Goal: Information Seeking & Learning: Check status

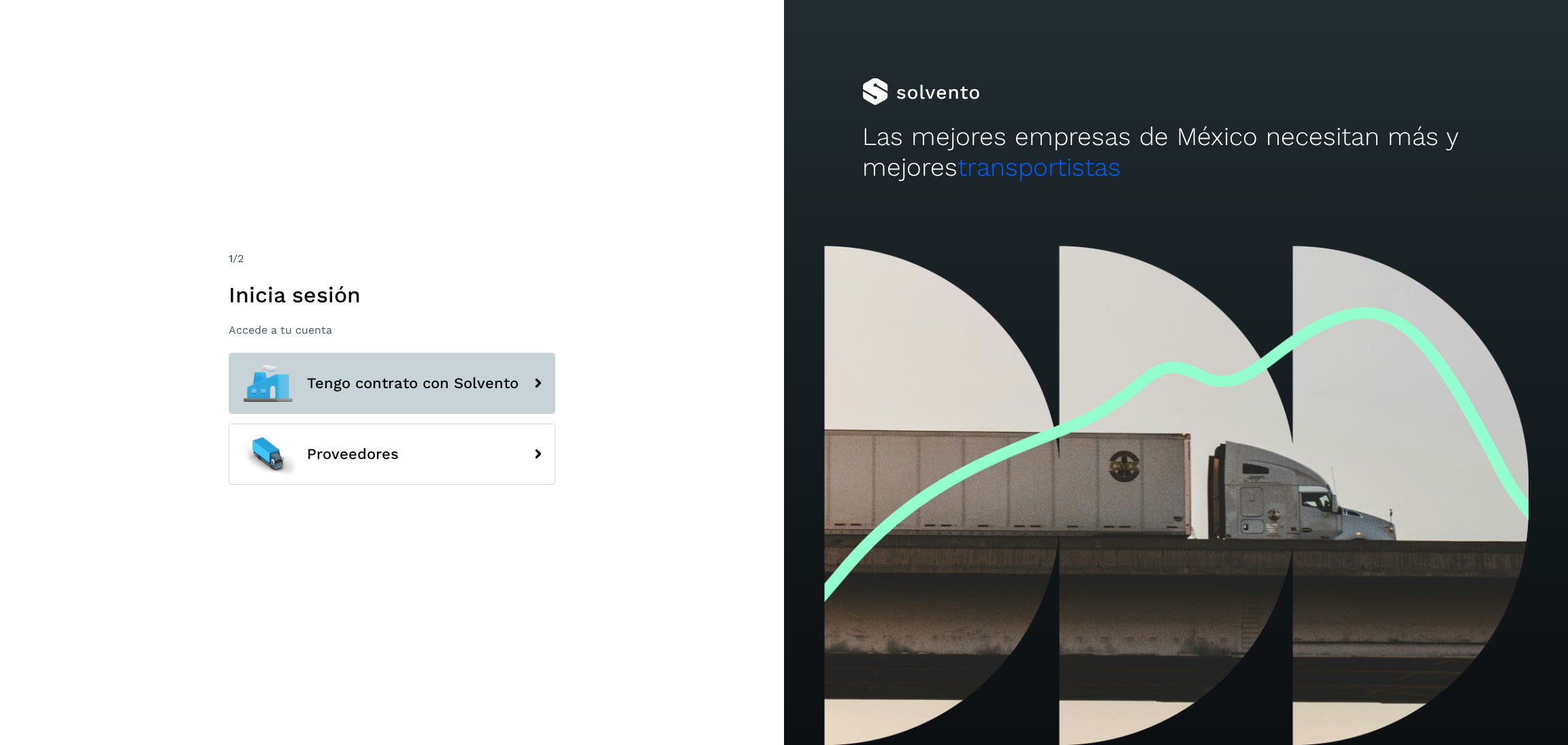
click at [397, 375] on span "Tengo contrato con Solvento" at bounding box center [413, 383] width 212 height 17
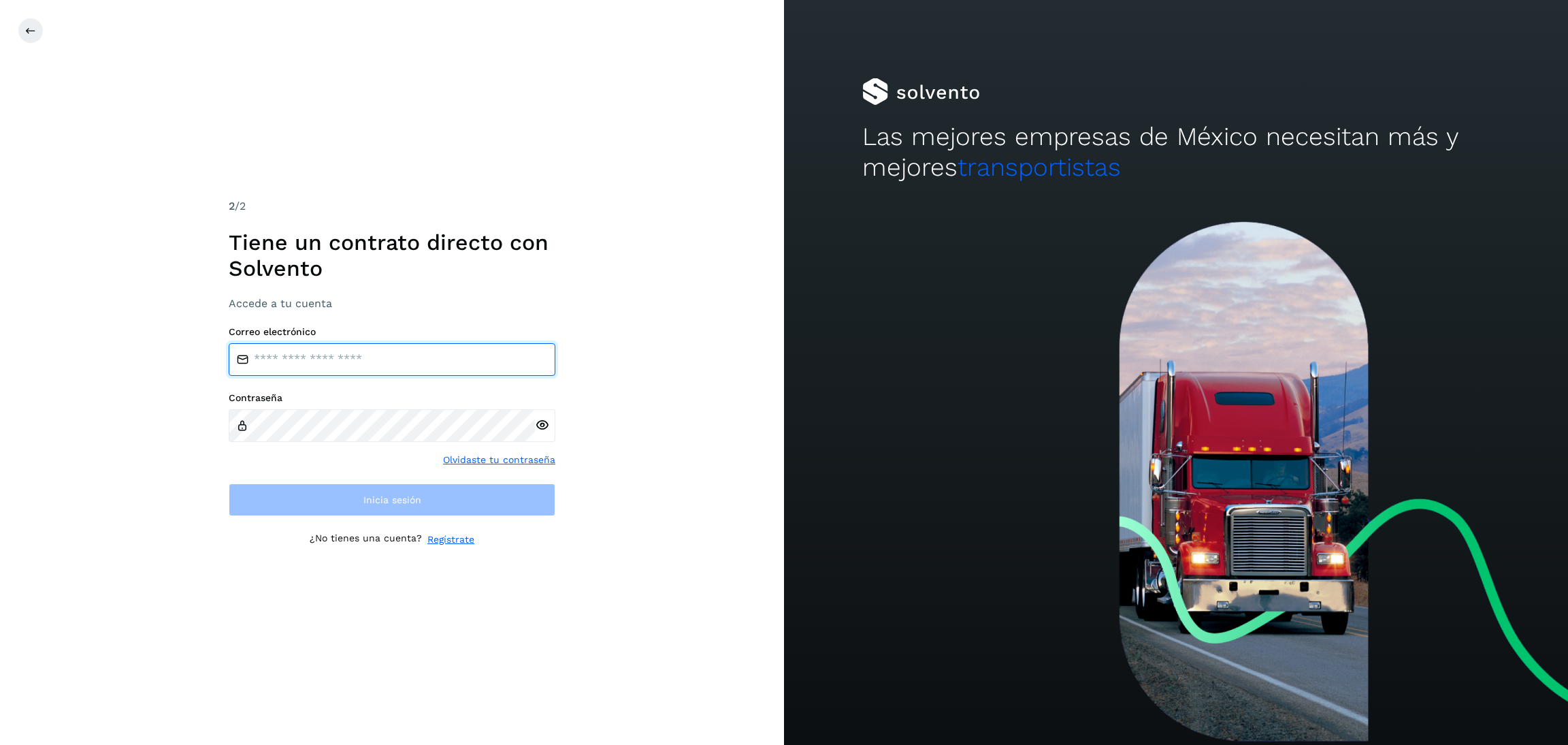
type input "**********"
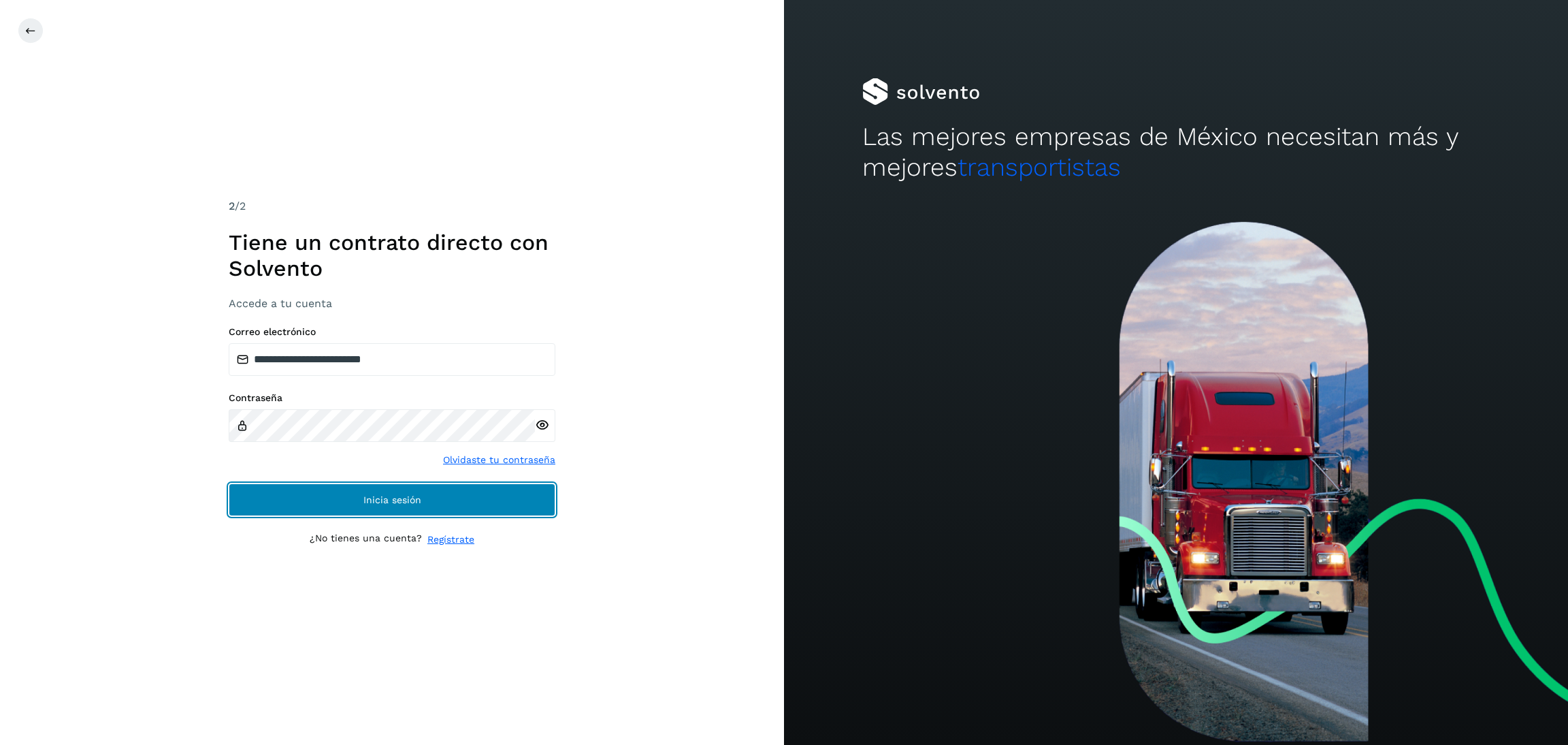
click at [438, 504] on button "Inicia sesión" at bounding box center [392, 499] width 326 height 33
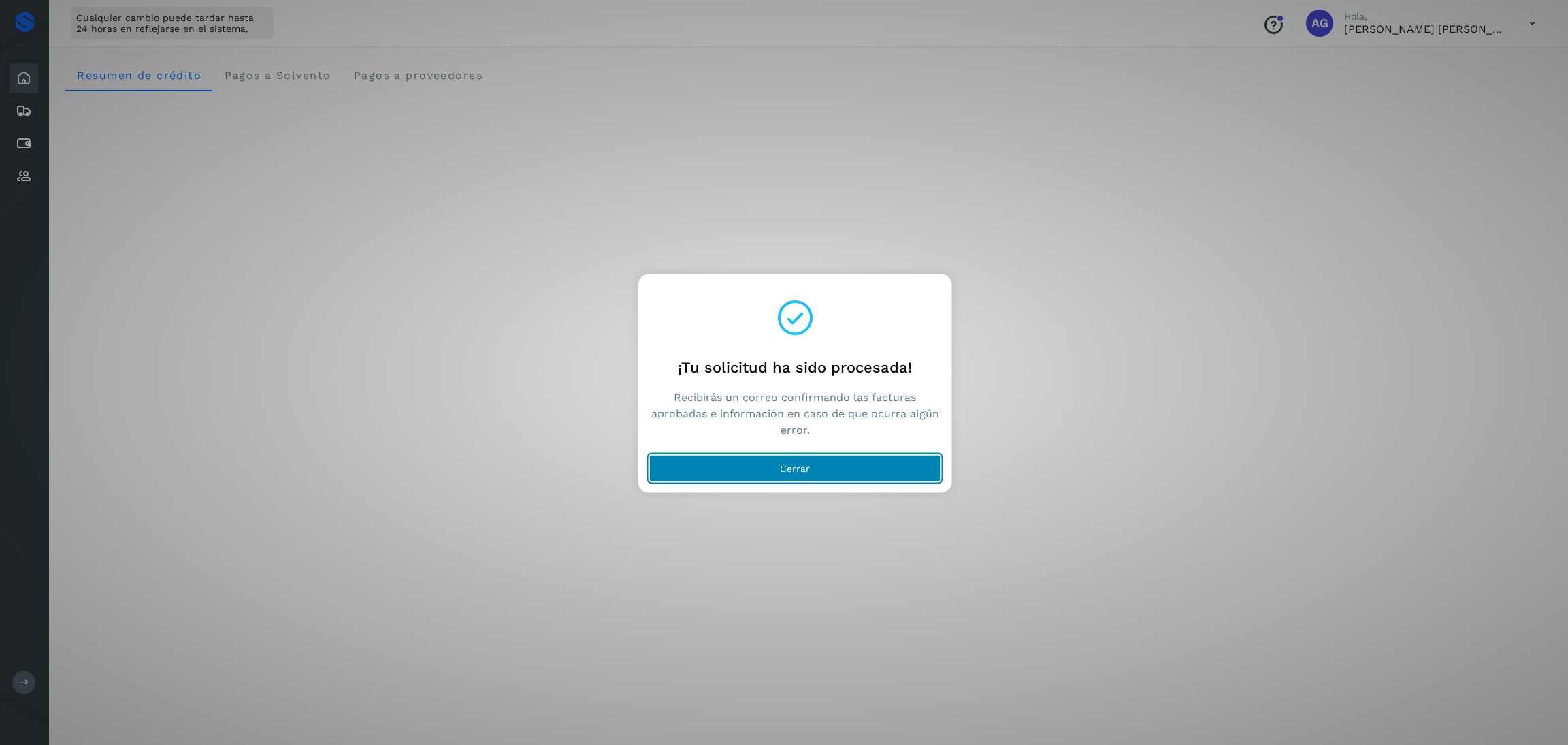
click at [863, 463] on button "Cerrar" at bounding box center [795, 468] width 292 height 27
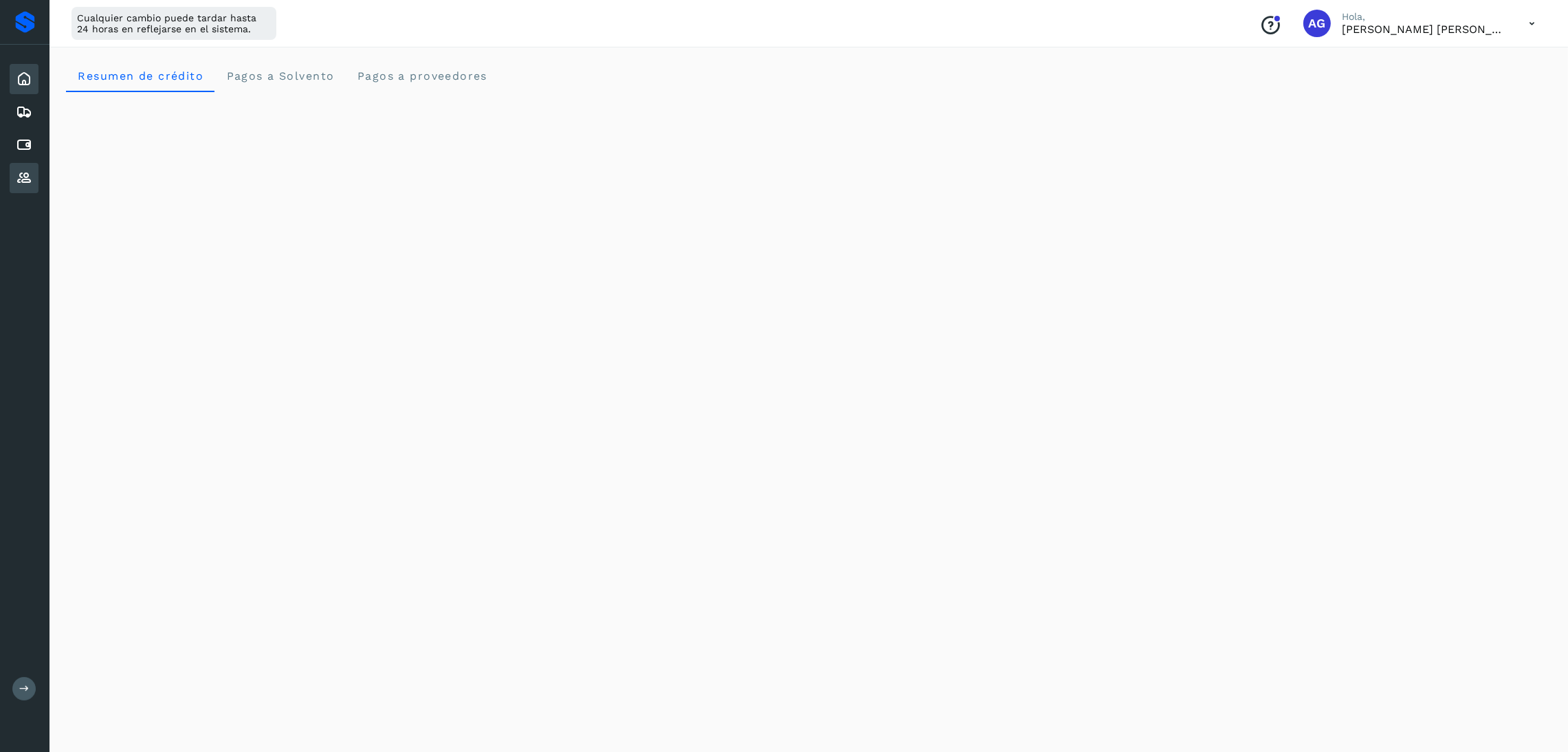
click at [26, 163] on div "Proveedores" at bounding box center [24, 178] width 29 height 30
click at [31, 145] on icon at bounding box center [24, 144] width 17 height 17
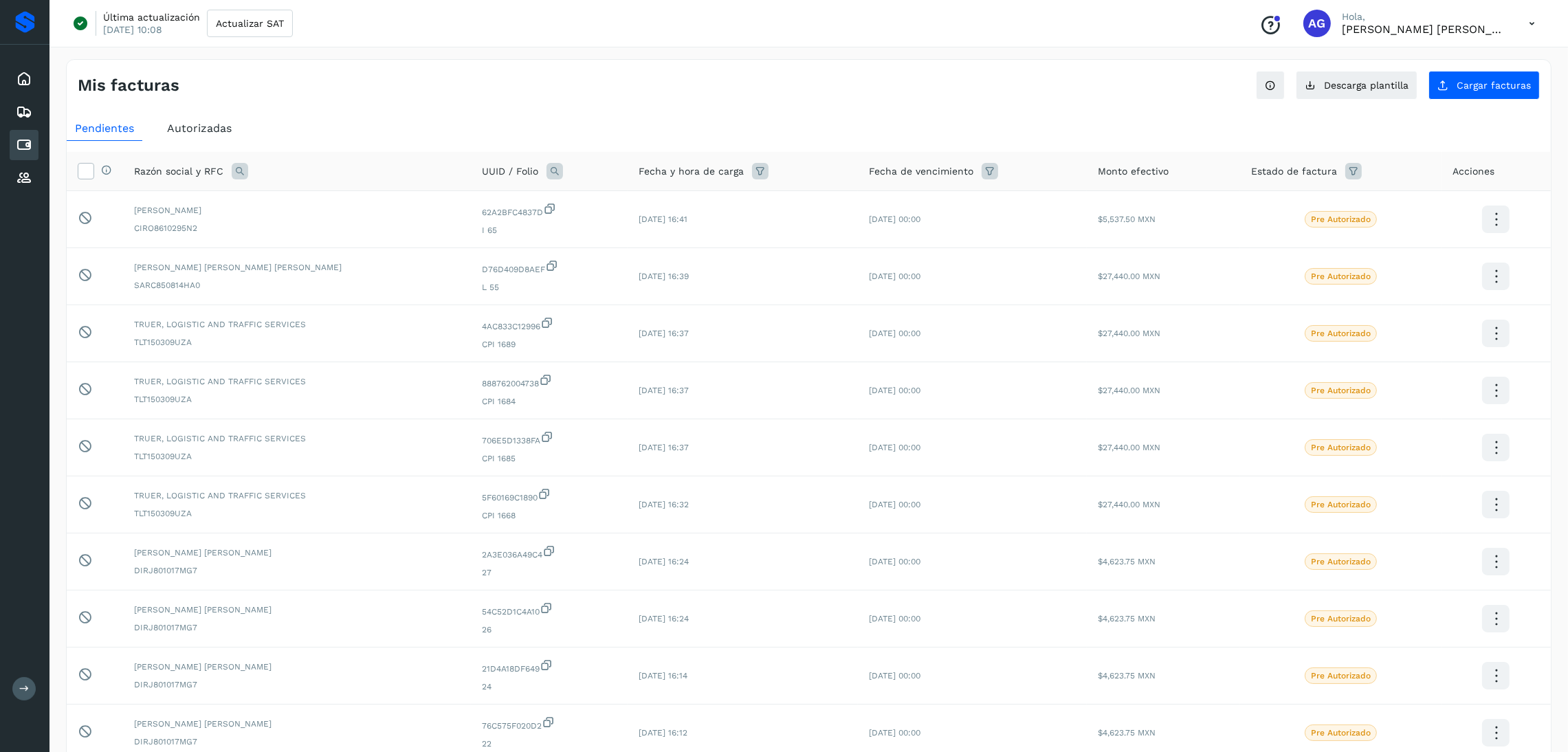
click at [221, 127] on span "Autorizadas" at bounding box center [199, 127] width 64 height 13
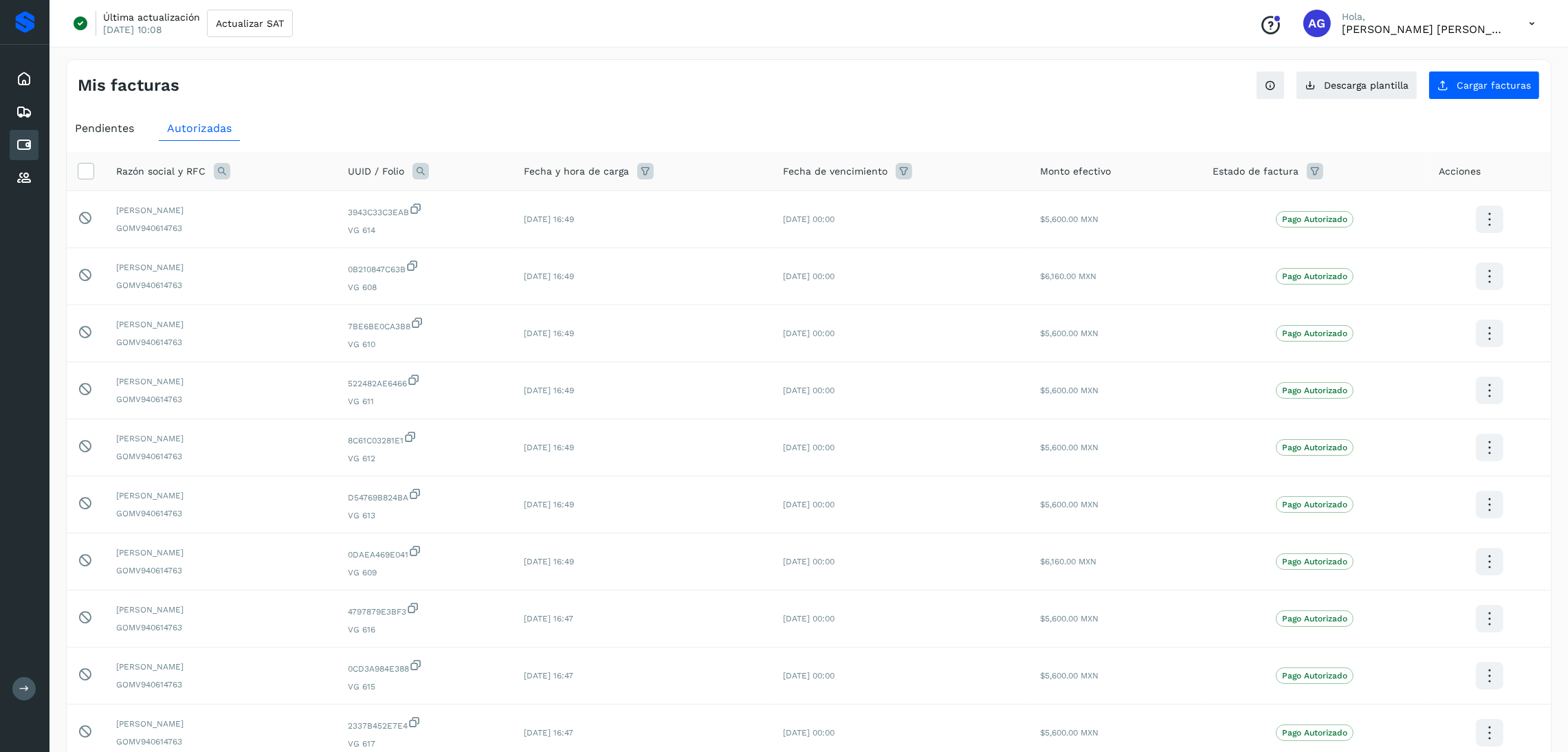
click at [217, 173] on icon at bounding box center [222, 171] width 17 height 17
click at [365, 228] on input "text" at bounding box center [312, 228] width 169 height 22
type input "**********"
click at [390, 257] on button "Buscar" at bounding box center [346, 264] width 101 height 28
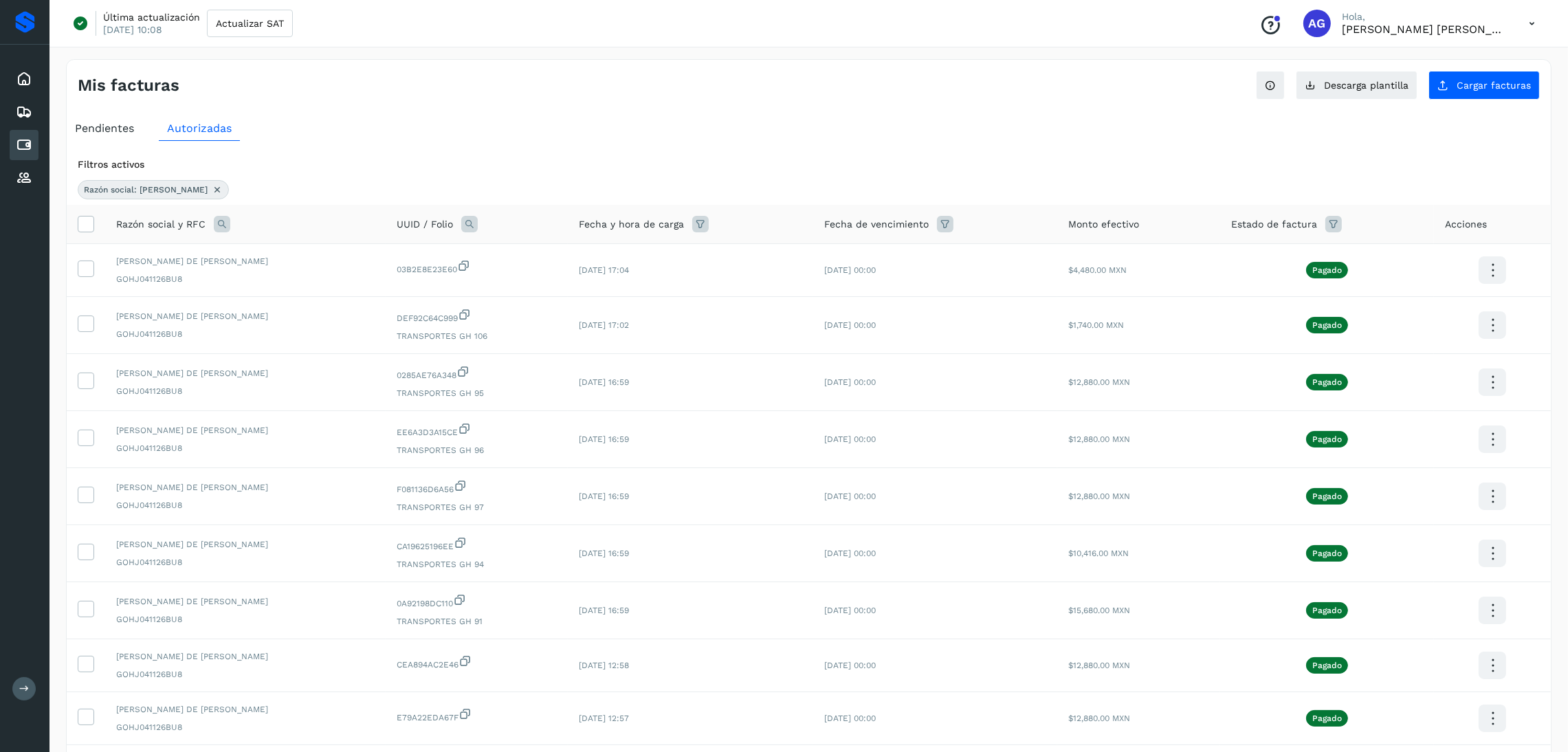
click at [530, 103] on div "Mis facturas Ver instrucciones para cargar Facturas Descarga plantilla Cargar f…" at bounding box center [809, 478] width 1485 height 838
